Goal: Task Accomplishment & Management: Manage account settings

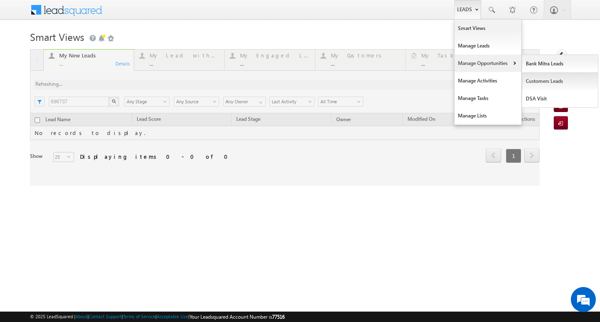
click at [527, 81] on link "Customers Leads" at bounding box center [560, 80] width 76 height 17
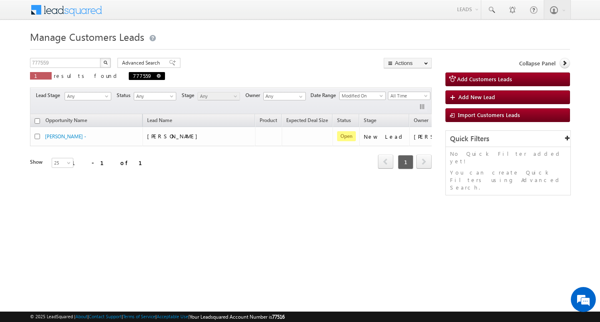
click at [157, 76] on span at bounding box center [159, 76] width 4 height 4
type input "Search Customers Leads"
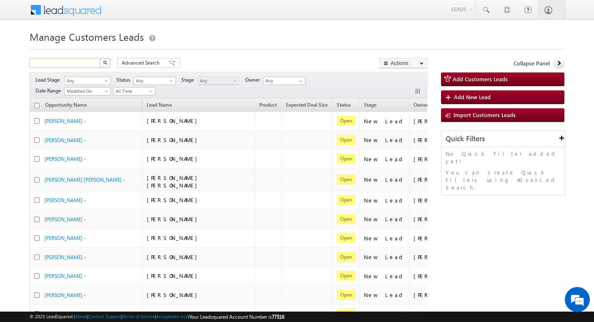
click at [91, 61] on input "text" at bounding box center [65, 63] width 71 height 10
paste input "TopUp19"
type input "TopUp19"
click at [100, 58] on button "button" at bounding box center [105, 63] width 11 height 10
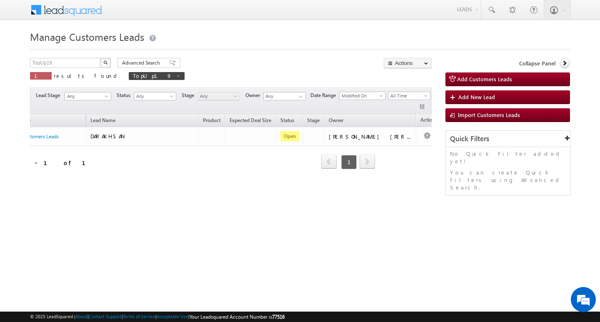
scroll to position [0, 59]
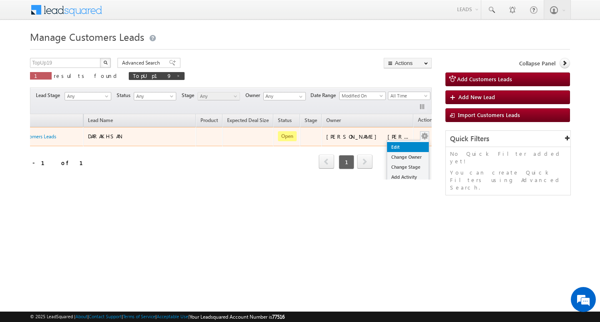
click at [400, 147] on link "Edit" at bounding box center [408, 147] width 42 height 10
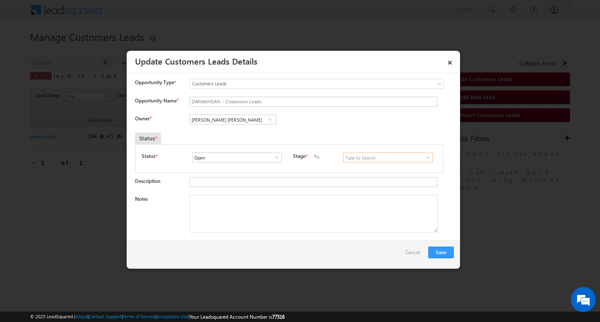
click at [384, 159] on input at bounding box center [388, 157] width 90 height 10
click at [422, 157] on span at bounding box center [382, 157] width 79 height 10
click at [425, 157] on span at bounding box center [428, 157] width 8 height 7
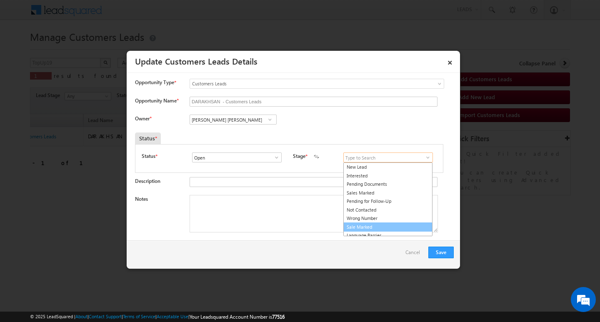
click at [381, 226] on link "Sale Marked" at bounding box center [387, 227] width 89 height 10
type input "Sale Marked"
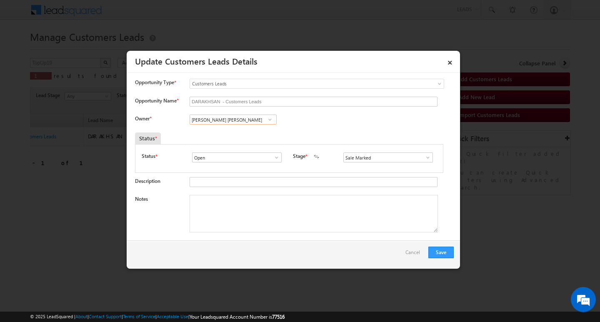
click at [236, 125] on input "Javed Qamar Alimuddin Ansari" at bounding box center [233, 120] width 87 height 10
click at [266, 119] on span at bounding box center [270, 119] width 8 height 7
click at [270, 119] on span at bounding box center [270, 119] width 8 height 7
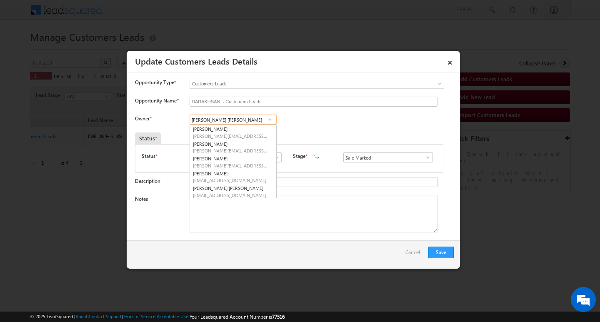
click at [242, 120] on input "Javed Qamar Alimuddin Ansari" at bounding box center [233, 120] width 87 height 10
paste input "Abhishek Yadav"
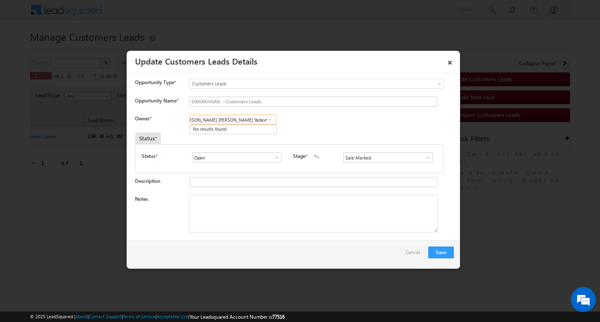
click at [242, 120] on input "Javed Qamar Alimuddin AAbhishek Yadavnsari" at bounding box center [233, 120] width 87 height 10
paste input "Abhishek Yadav"
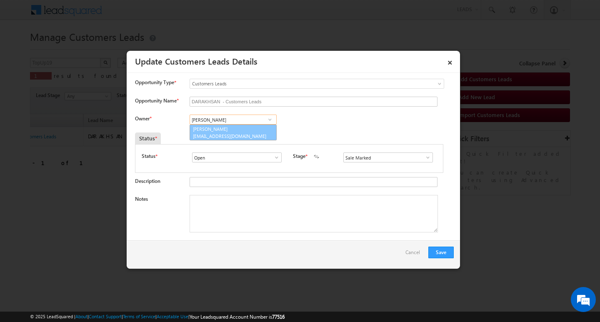
click at [235, 129] on link "Abhishek Yadav abhishek.yadav1@sgrlimited.in" at bounding box center [233, 133] width 87 height 16
type input "Abhishek Yadav"
click at [247, 207] on textarea "Notes" at bounding box center [314, 213] width 248 height 37
paste textarea "Sale Marked (Darakhsan Customer Ok with Top-up Loan he want visit and he requir…"
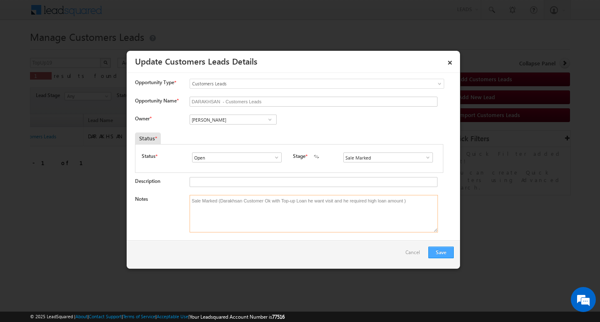
type textarea "Sale Marked (Darakhsan Customer Ok with Top-up Loan he want visit and he requir…"
click at [434, 251] on button "Save" at bounding box center [440, 253] width 25 height 12
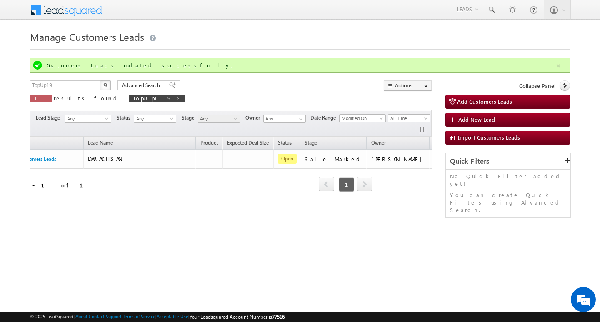
scroll to position [0, 47]
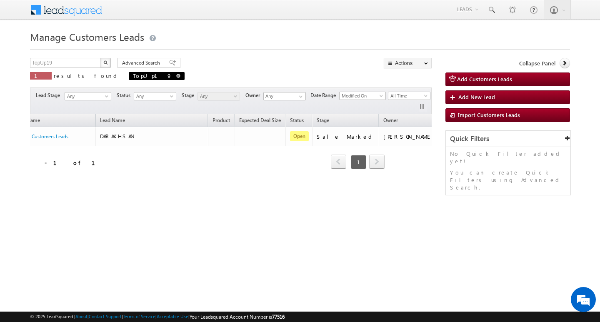
click at [176, 75] on span at bounding box center [178, 76] width 4 height 4
type input "Search Customers Leads"
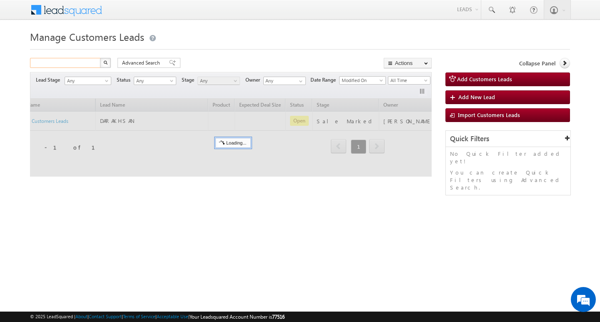
click at [76, 64] on input "text" at bounding box center [65, 63] width 71 height 10
paste input "TopUp21"
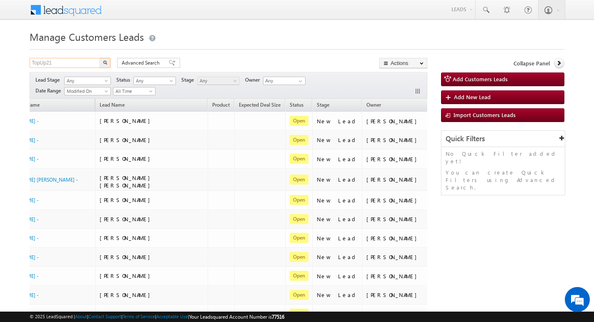
type input "TopUp21"
click at [100, 58] on button "button" at bounding box center [105, 63] width 11 height 10
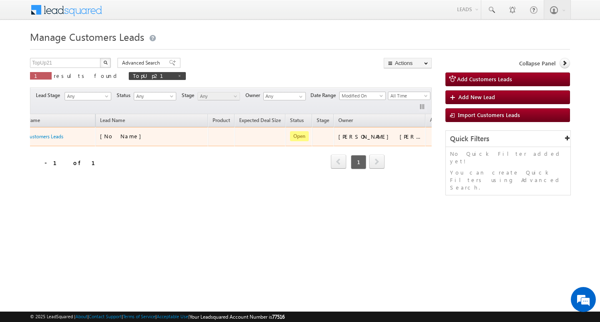
click at [427, 135] on div "Opportunity Name Lead Name Product Expected Deal Size Status Stage Owner Action…" at bounding box center [231, 146] width 402 height 65
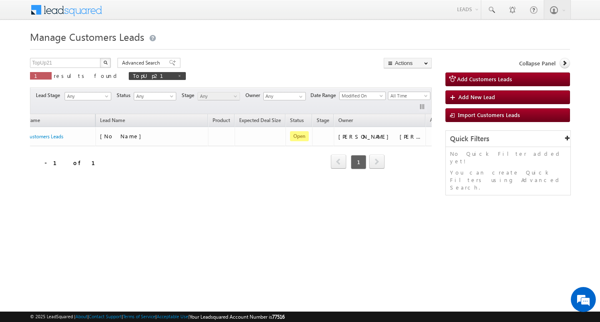
scroll to position [0, 67]
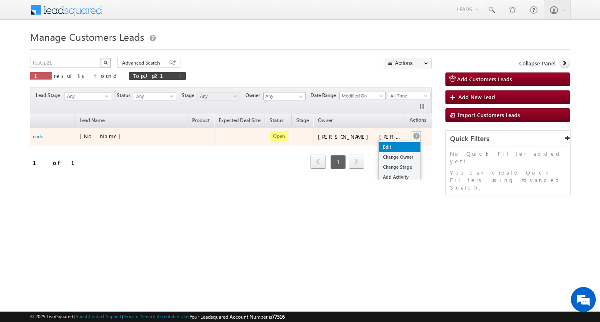
click at [398, 142] on link "Edit" at bounding box center [400, 147] width 42 height 10
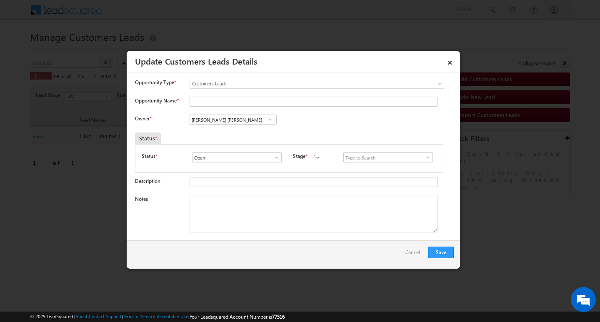
click at [272, 122] on span at bounding box center [270, 119] width 8 height 7
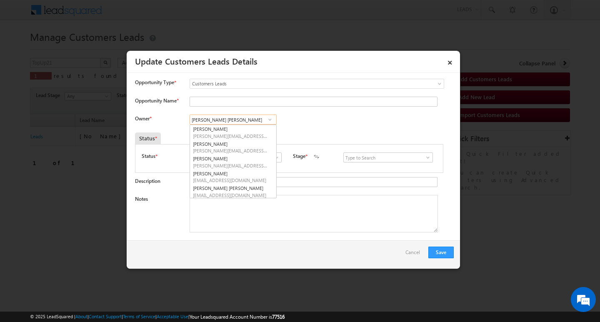
paste input "TopUp21"
type input "TopUp21"
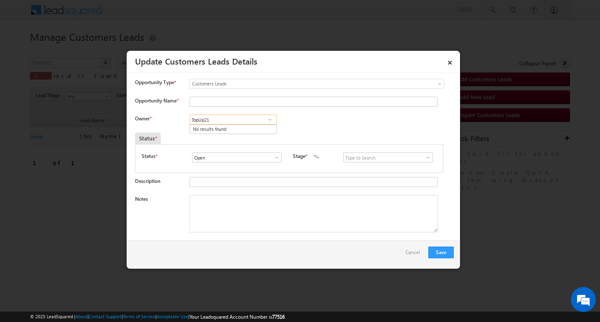
click at [245, 122] on input "TopUp21" at bounding box center [233, 120] width 87 height 10
click at [245, 122] on input at bounding box center [233, 120] width 87 height 10
paste input "Abhishek Yadav"
click at [222, 134] on span "abhishek.yadav1@sgrlimited.in" at bounding box center [230, 136] width 75 height 6
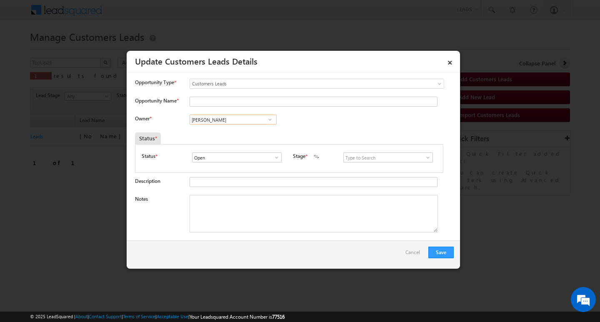
type input "Abhishek Yadav"
click at [412, 156] on input at bounding box center [388, 157] width 90 height 10
click at [399, 170] on link "Sales Marked" at bounding box center [387, 167] width 89 height 10
type input "Sales Marked"
click at [315, 209] on textarea "Notes" at bounding box center [314, 213] width 248 height 37
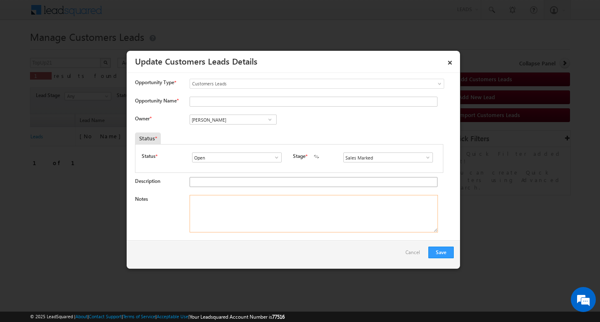
paste textarea "Sale Marked (Customer required 2 lakh Rupees )"
type textarea "Sale Marked (Customer required 2 lakh Rupees )"
click at [436, 251] on button "Save" at bounding box center [440, 253] width 25 height 12
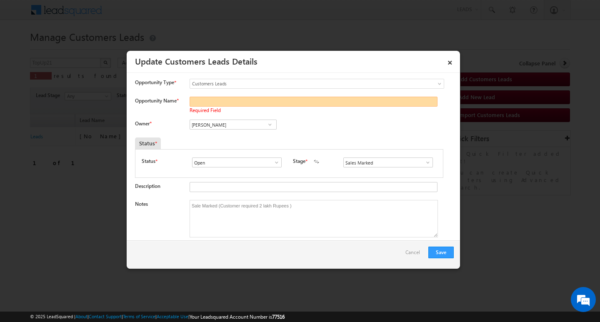
click at [282, 106] on input "Opportunity Name *" at bounding box center [314, 102] width 248 height 10
click at [412, 104] on input "Opportunity Name *" at bounding box center [314, 102] width 248 height 10
click at [447, 64] on link "×" at bounding box center [450, 61] width 14 height 15
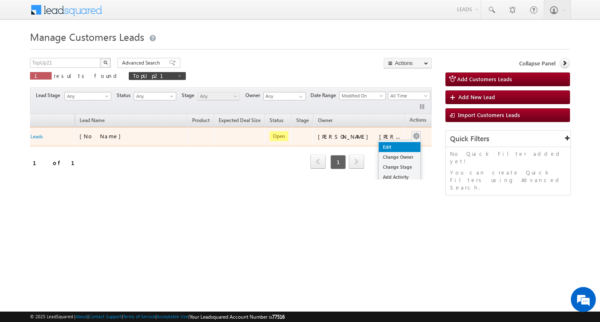
click at [393, 145] on link "Edit" at bounding box center [400, 147] width 42 height 10
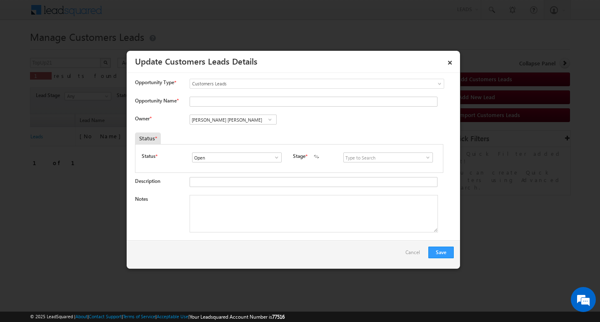
click at [254, 125] on div "Javed Qamar Alimuddin Ansari Javed Qamar Alimuddin Ansari Javed Qamar Alimuddin…" at bounding box center [240, 121] width 101 height 12
click at [253, 120] on input "Javed Qamar Alimuddin Ansari" at bounding box center [233, 120] width 87 height 10
paste input "Sale Marked (Customer required 2 lakh Rupees )"
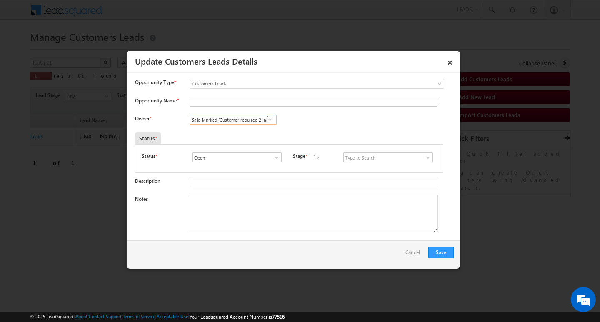
scroll to position [0, 22]
type input "Sale Marked (Customer required 2 lakh Rupees )"
click at [268, 207] on textarea "Notes" at bounding box center [314, 213] width 248 height 37
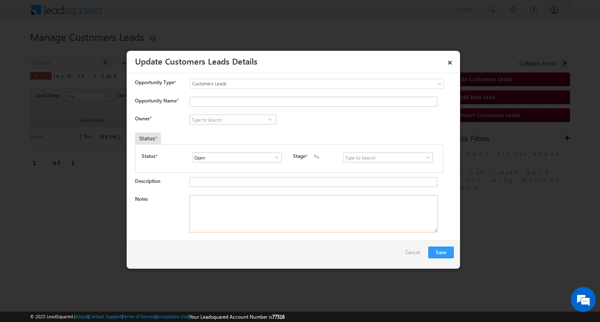
paste textarea "Sale Marked (Customer required 2 lakh Rupees )"
type textarea "Sale Marked (Customer required 2 lakh Rupees )"
click at [255, 121] on input at bounding box center [233, 120] width 87 height 10
paste input "Abhishek Yadav"
type input "Abhishek Yadav"
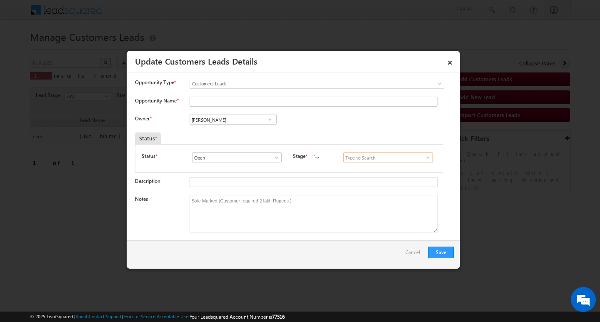
click at [411, 160] on input at bounding box center [388, 157] width 90 height 10
click at [377, 167] on link "Sales Marked" at bounding box center [387, 167] width 89 height 10
type input "Sales Marked"
click at [444, 249] on button "Save" at bounding box center [440, 253] width 25 height 12
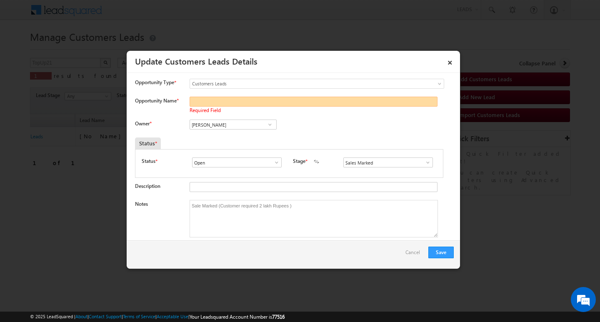
paste input "Veena Veena"
type input "Veena Veena"
click at [436, 252] on button "Save" at bounding box center [440, 253] width 25 height 12
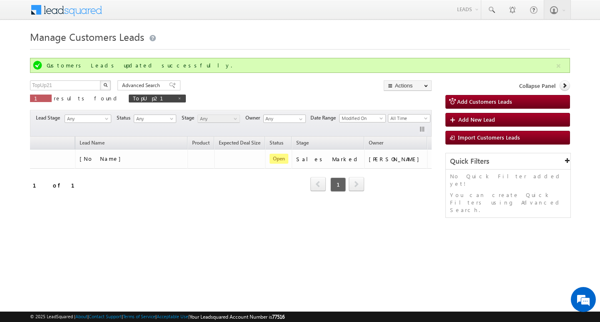
scroll to position [0, 49]
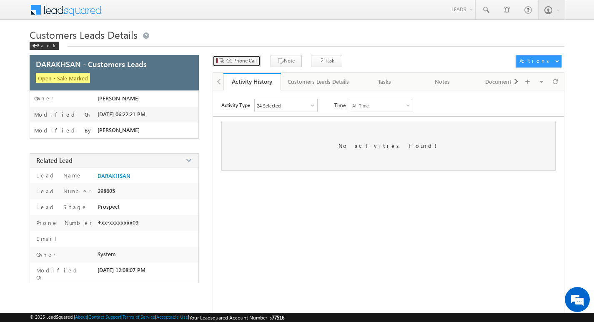
click at [245, 65] on button "CC Phone Call" at bounding box center [236, 61] width 48 height 12
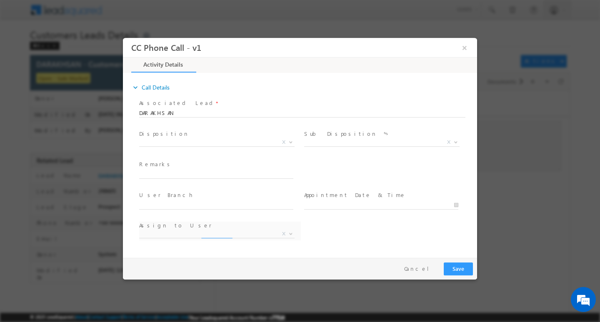
select select "Rose.Shyse+sgrl@leadsquared.com"
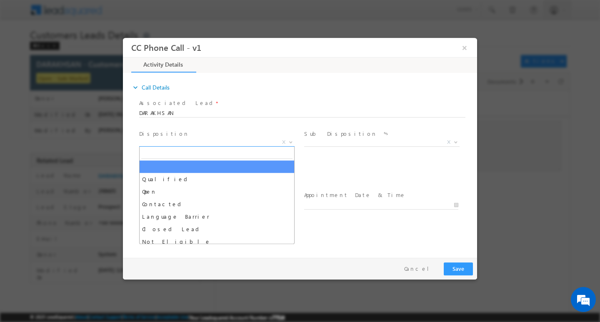
click at [186, 143] on span "X" at bounding box center [216, 142] width 155 height 8
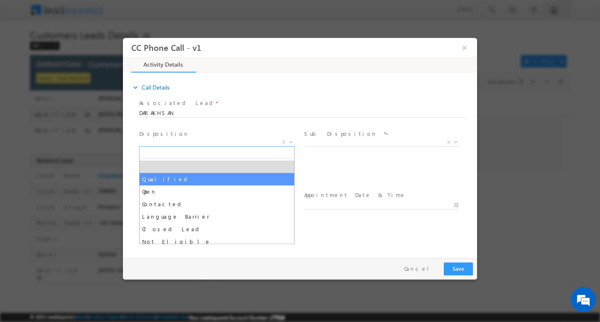
select select "Qualified"
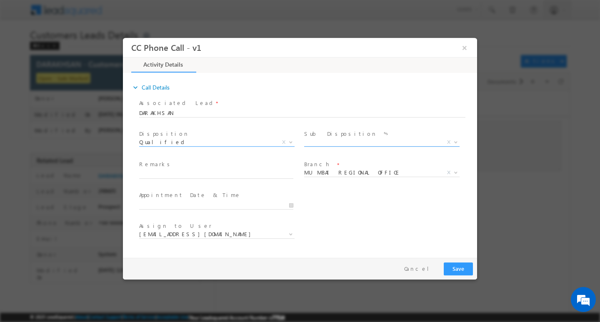
click at [328, 139] on span "X" at bounding box center [381, 142] width 155 height 8
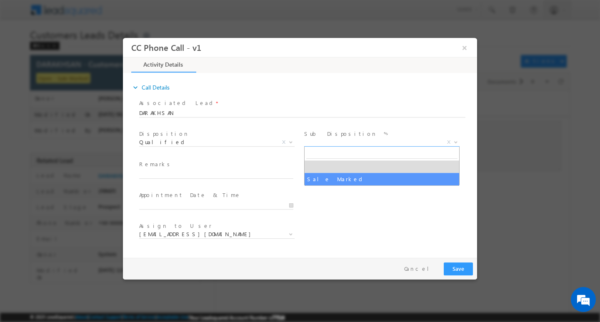
select select "Sale Marked"
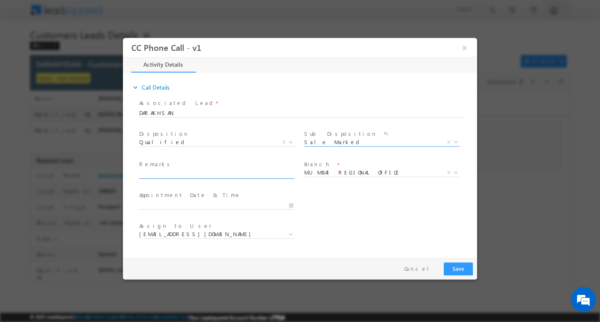
click at [235, 175] on input "text" at bounding box center [216, 174] width 154 height 8
paste input "Sale Marked (Darakhsan Customer Ok with Top-up Loan he want visit and he requir…"
type input "Sale Marked (Darakhsan Customer Ok with Top-up Loan he want visit and he requir…"
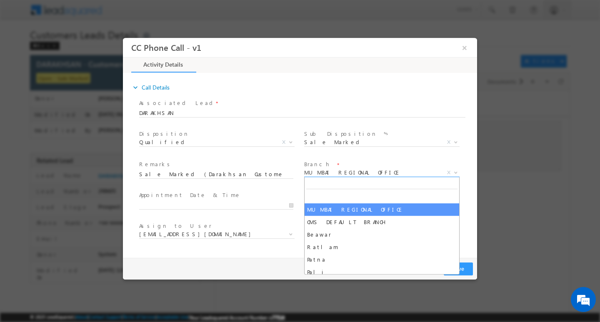
click at [351, 173] on span "MUMBAI REGIONAL OFFICE" at bounding box center [371, 171] width 135 height 7
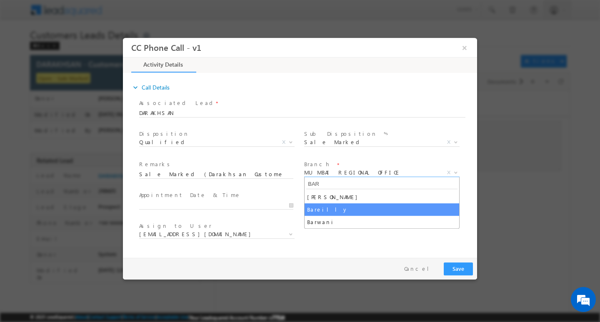
type input "BAR"
select select "Bareilly"
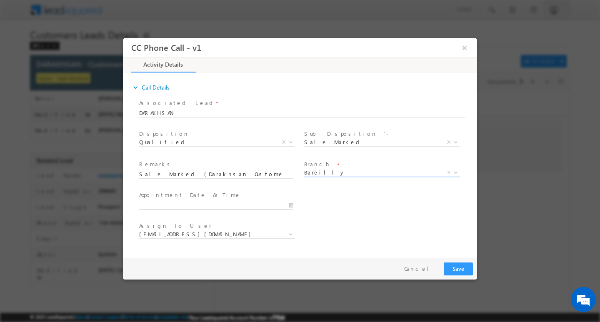
type input "08/22/2025 6:21 PM"
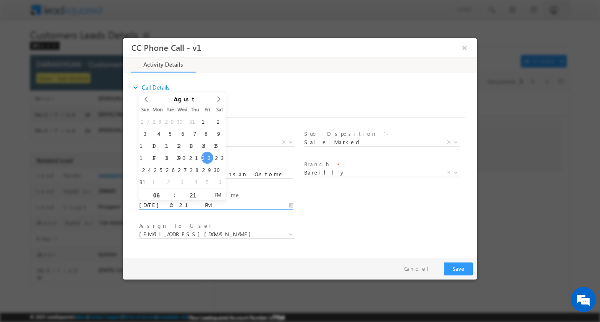
drag, startPoint x: 235, startPoint y: 205, endPoint x: 291, endPoint y: 209, distance: 56.0
click at [237, 206] on input "08/22/2025 6:21 PM" at bounding box center [216, 205] width 154 height 8
select select "abhishek.sharma3@sgrlimited.in"
click at [311, 197] on div "User Branch * Appointment Date & Time * 08/22/2025 6:21 PM" at bounding box center [307, 204] width 340 height 31
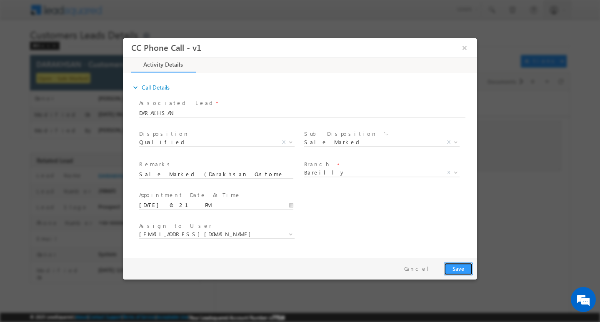
click at [465, 273] on button "Save" at bounding box center [458, 268] width 29 height 13
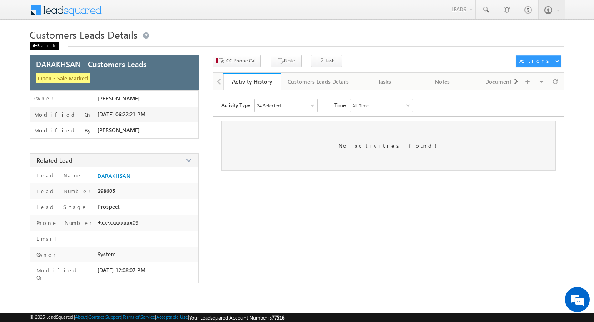
click at [34, 47] on span at bounding box center [34, 46] width 5 height 4
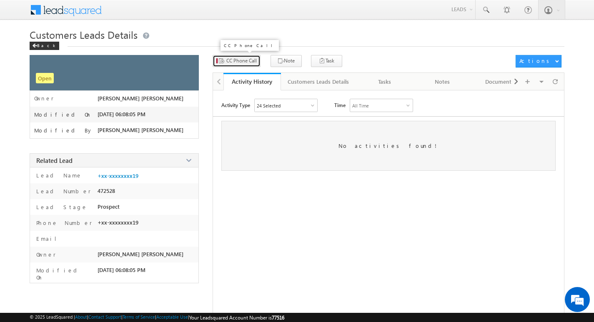
click at [239, 61] on span "CC Phone Call" at bounding box center [241, 60] width 30 height 7
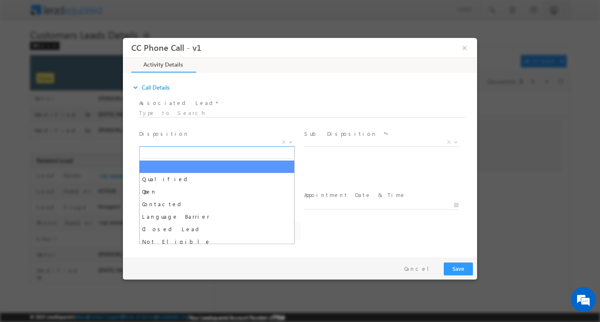
click at [264, 143] on span "X" at bounding box center [216, 142] width 155 height 8
select select "Rose.Shyse+sgrl@leadsquared.com"
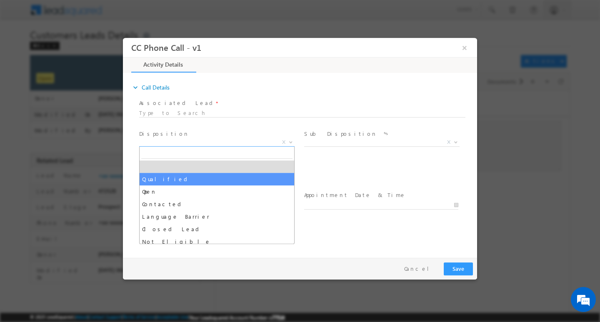
select select "Qualified"
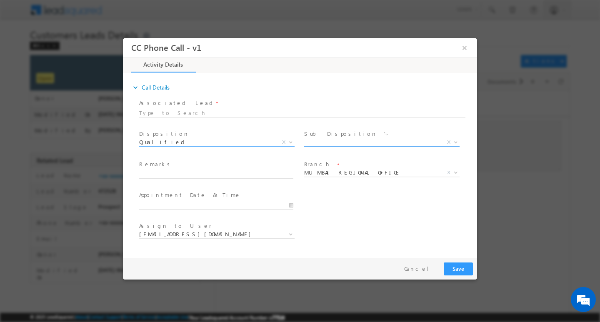
click at [317, 146] on span "X" at bounding box center [381, 144] width 155 height 8
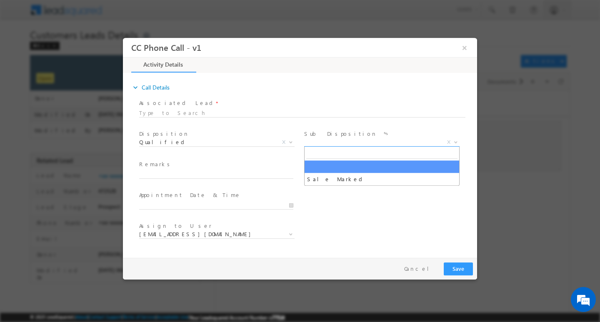
click at [317, 145] on span "Sale Marked X" at bounding box center [385, 143] width 162 height 10
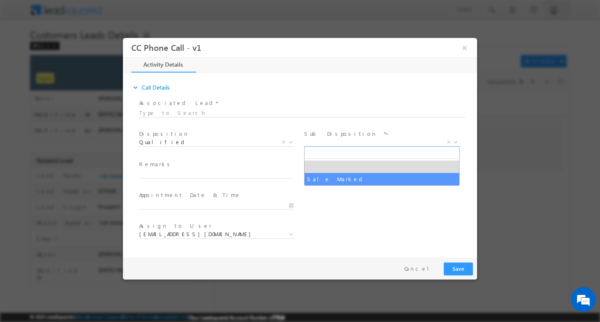
select select "Sale Marked"
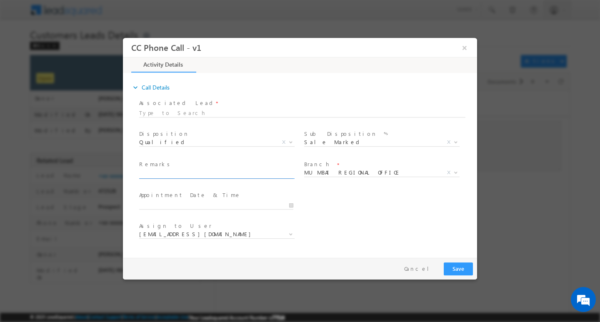
click at [205, 177] on input "text" at bounding box center [216, 174] width 154 height 8
paste input "Veena Veena"
type input "Veena Veena"
click at [205, 177] on input "Veena Veena" at bounding box center [216, 174] width 154 height 8
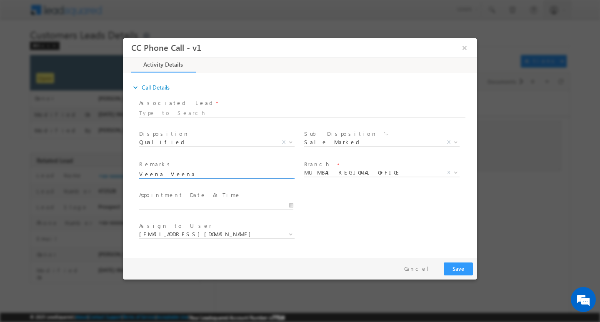
click at [205, 177] on input "Veena Veena" at bounding box center [216, 174] width 154 height 8
paste input "Sale Marked (Customer required 2 lakh Rupees )"
type input "Sale Marked (Customer required 2 lakh Rupees )"
click at [350, 174] on span "MUMBAI REGIONAL OFFICE" at bounding box center [371, 171] width 135 height 7
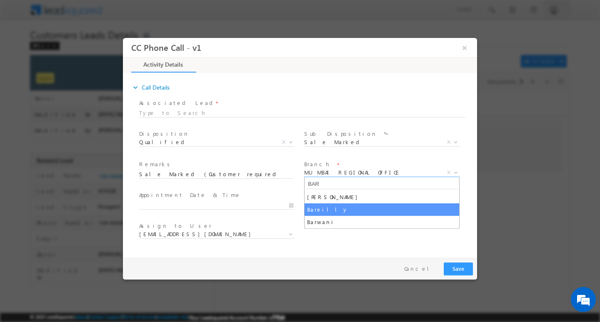
type input "BAR"
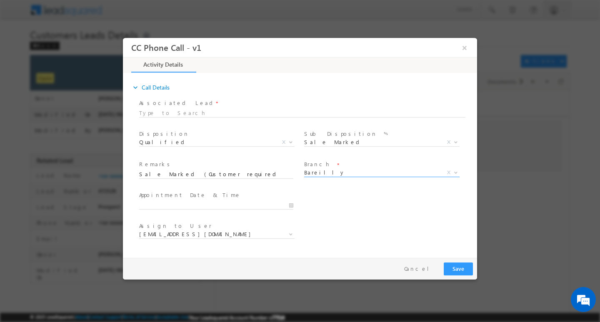
select select "Bareilly"
click at [336, 206] on div "User Branch * Appointment Date & Time *" at bounding box center [307, 204] width 340 height 31
select select "abhishek.sharma3@sgrlimited.in"
click at [458, 271] on button "Save" at bounding box center [458, 268] width 29 height 13
